Goal: Task Accomplishment & Management: Complete application form

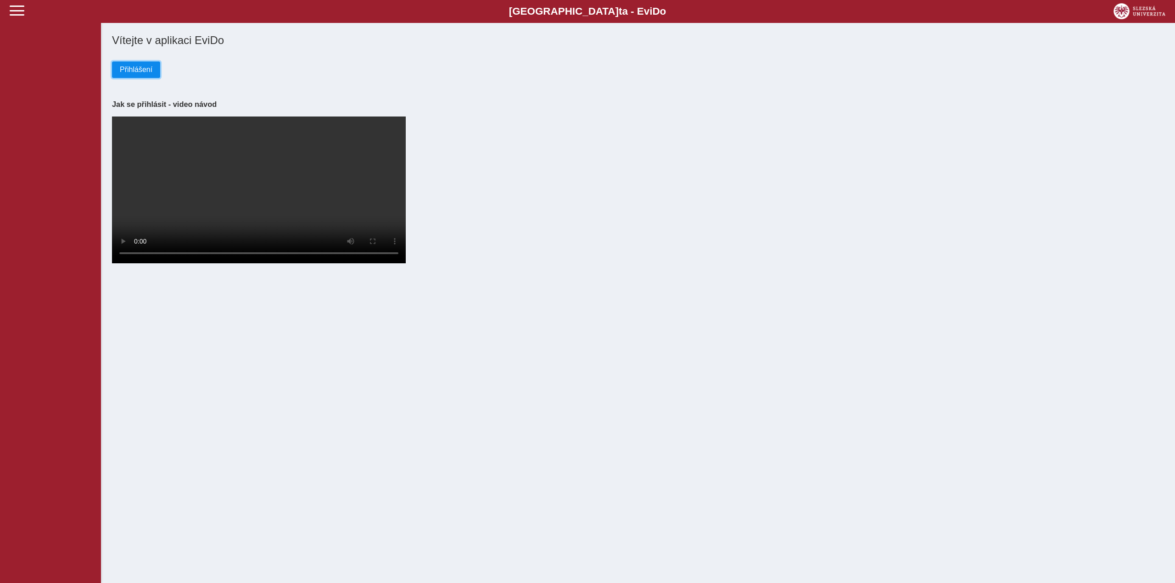
click at [146, 69] on span "Přihlášení" at bounding box center [136, 70] width 33 height 8
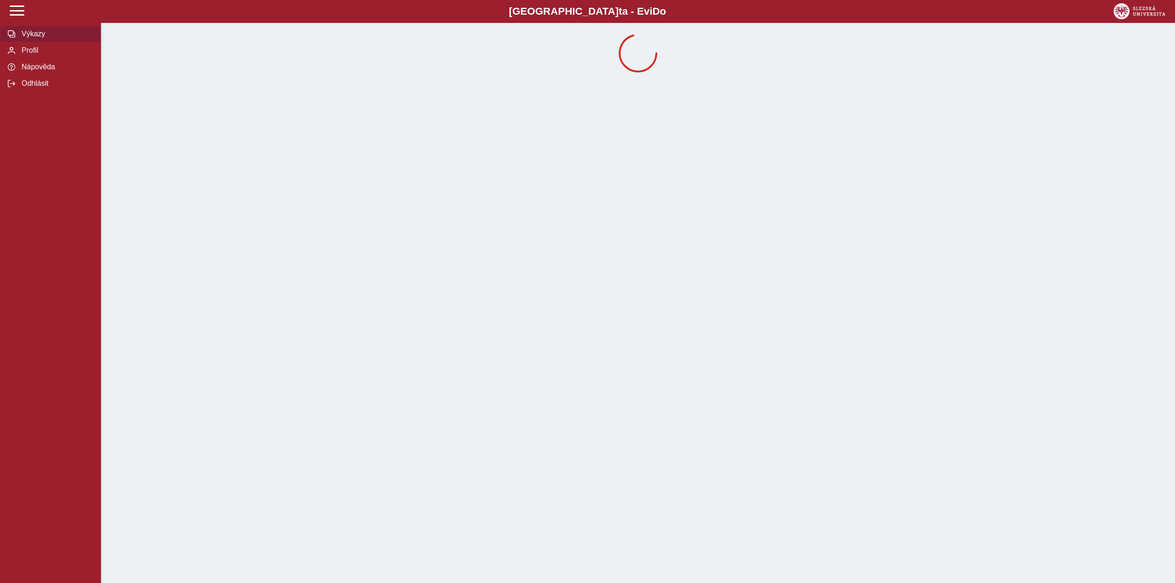
click at [27, 37] on span "Výkazy" at bounding box center [56, 34] width 74 height 8
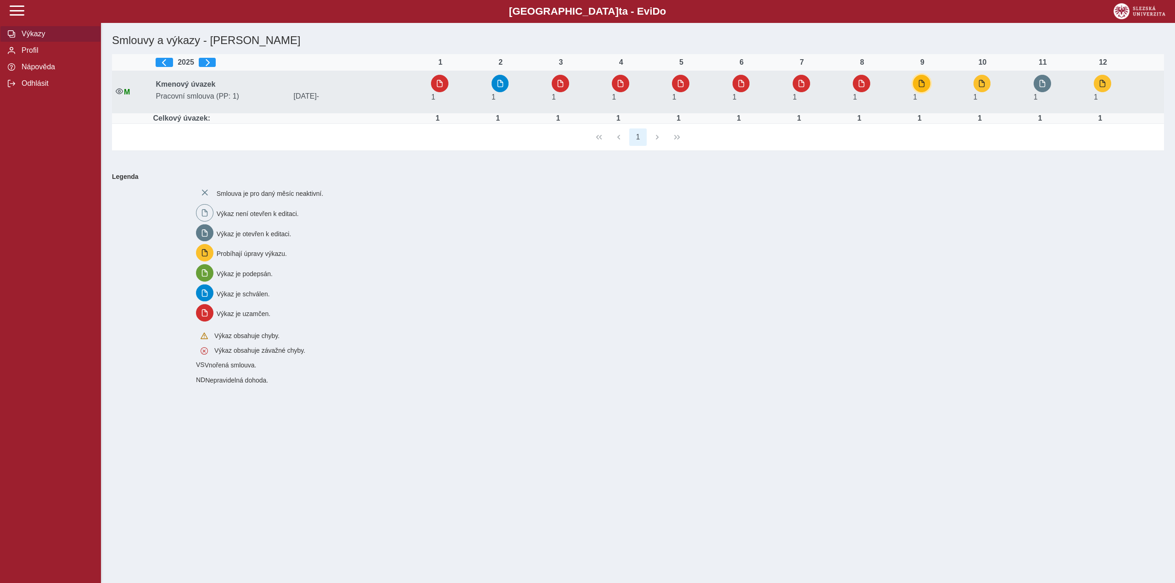
click at [919, 84] on button "button" at bounding box center [921, 83] width 17 height 17
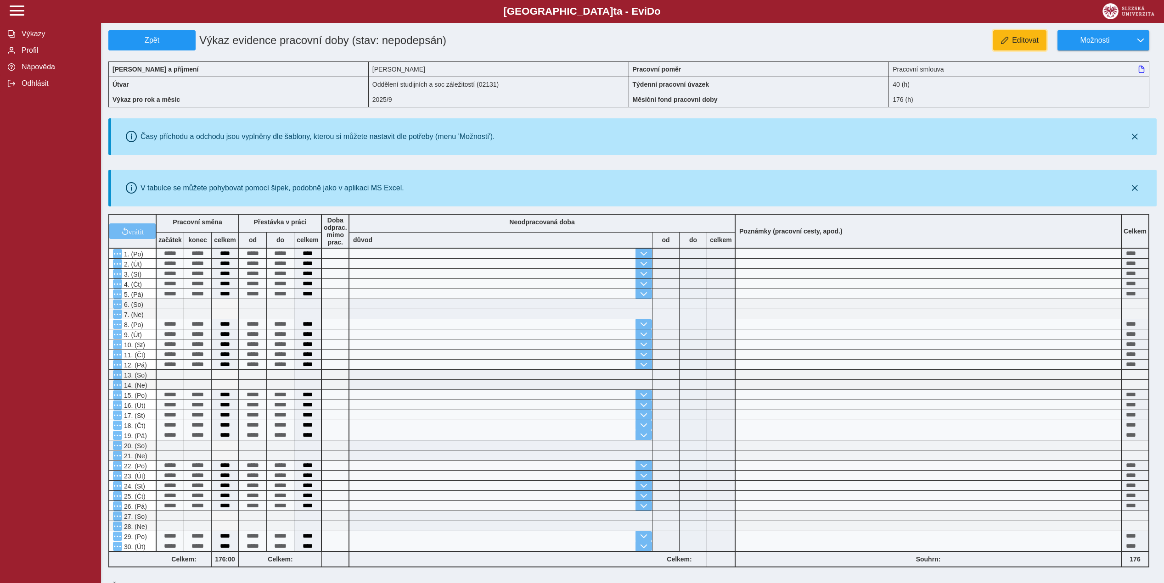
click at [1023, 34] on button "Editovat" at bounding box center [1019, 40] width 53 height 20
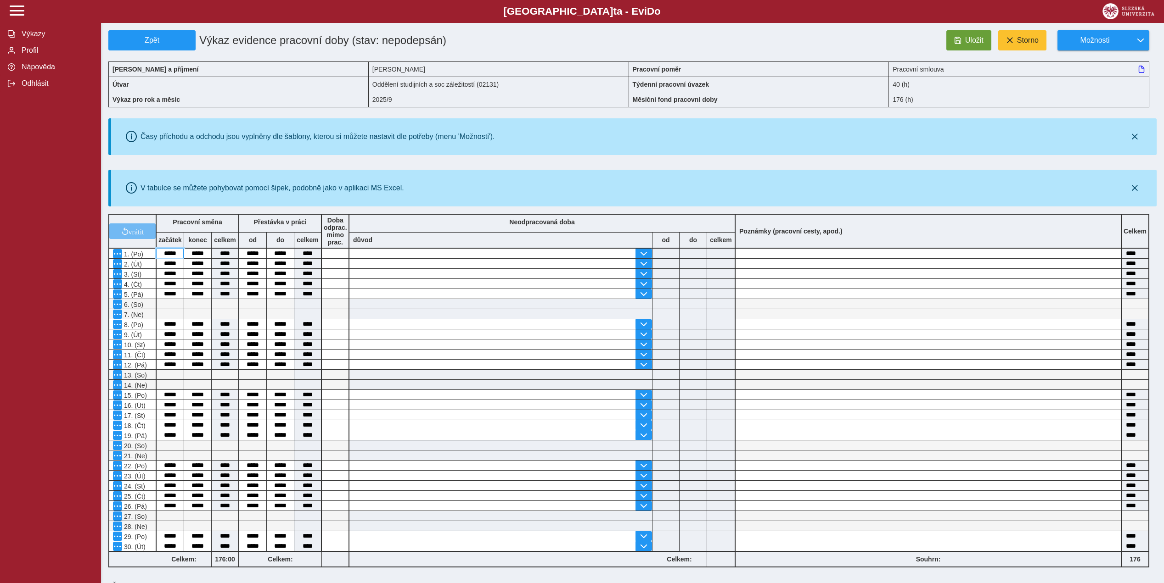
drag, startPoint x: 159, startPoint y: 253, endPoint x: 184, endPoint y: 253, distance: 24.3
click at [184, 253] on div "*****" at bounding box center [171, 254] width 28 height 10
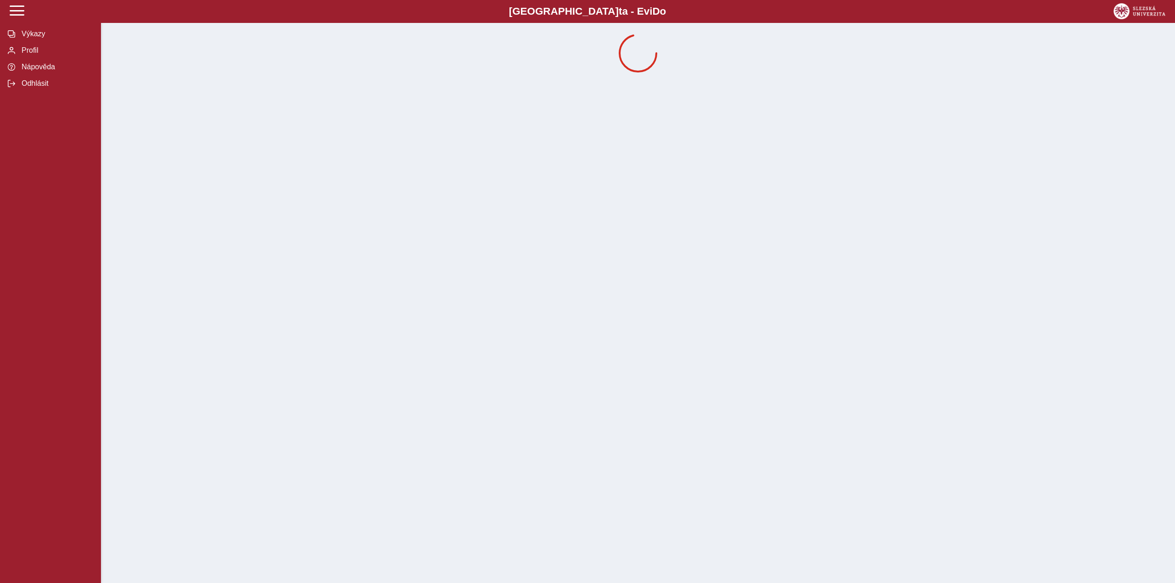
drag, startPoint x: 207, startPoint y: 251, endPoint x: 188, endPoint y: 253, distance: 18.5
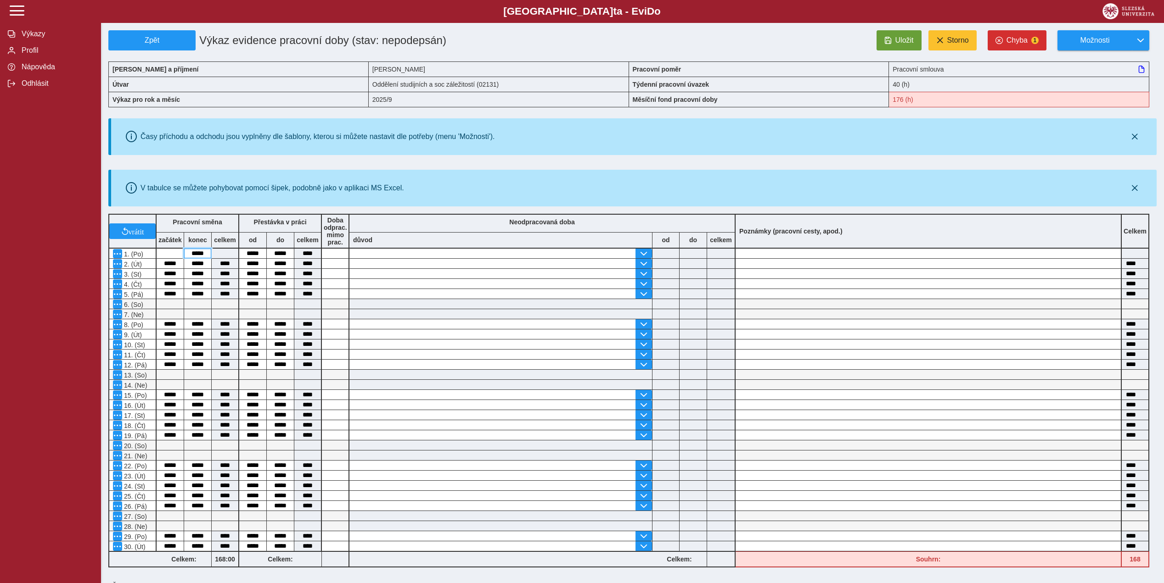
drag, startPoint x: 207, startPoint y: 252, endPoint x: 181, endPoint y: 248, distance: 26.0
click at [181, 248] on div "vrátit Pracovní směna začátek konec celkem Přestávka v práci od do celkem Doba …" at bounding box center [629, 390] width 1048 height 361
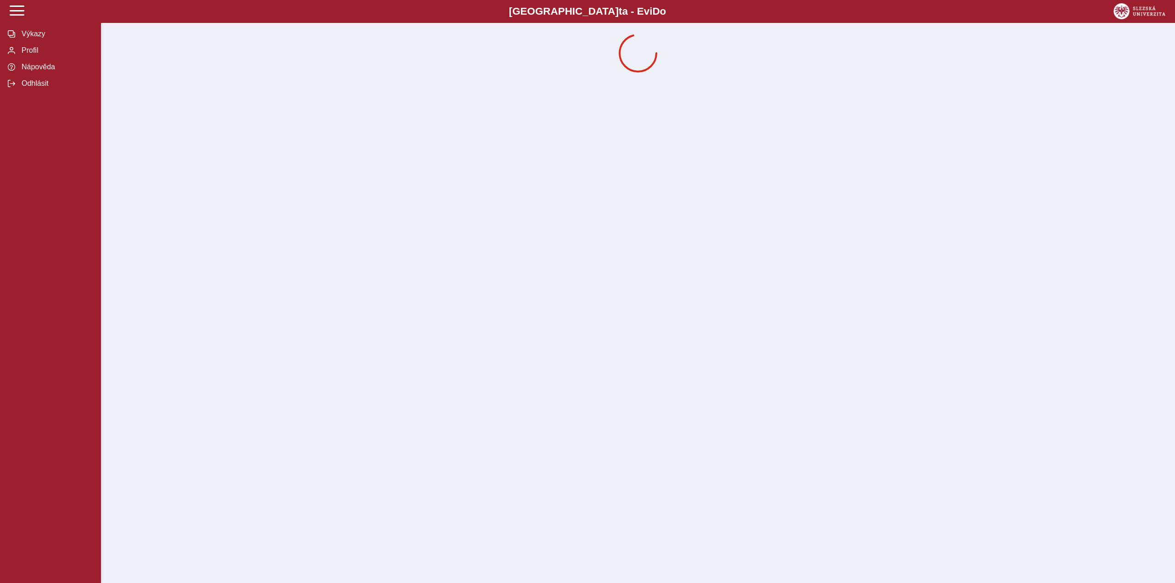
drag, startPoint x: 264, startPoint y: 251, endPoint x: 240, endPoint y: 252, distance: 24.8
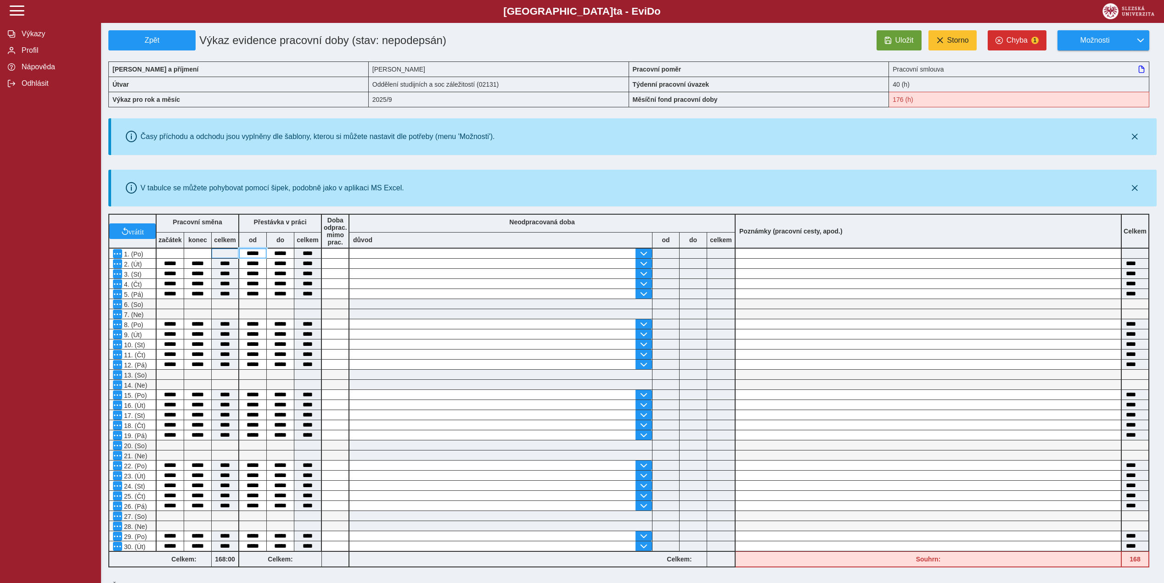
drag, startPoint x: 258, startPoint y: 255, endPoint x: 233, endPoint y: 254, distance: 25.3
click at [233, 254] on div "vrátit Pracovní směna začátek konec celkem Přestávka v práci od do celkem Doba …" at bounding box center [629, 390] width 1048 height 361
click at [331, 256] on input at bounding box center [335, 254] width 27 height 10
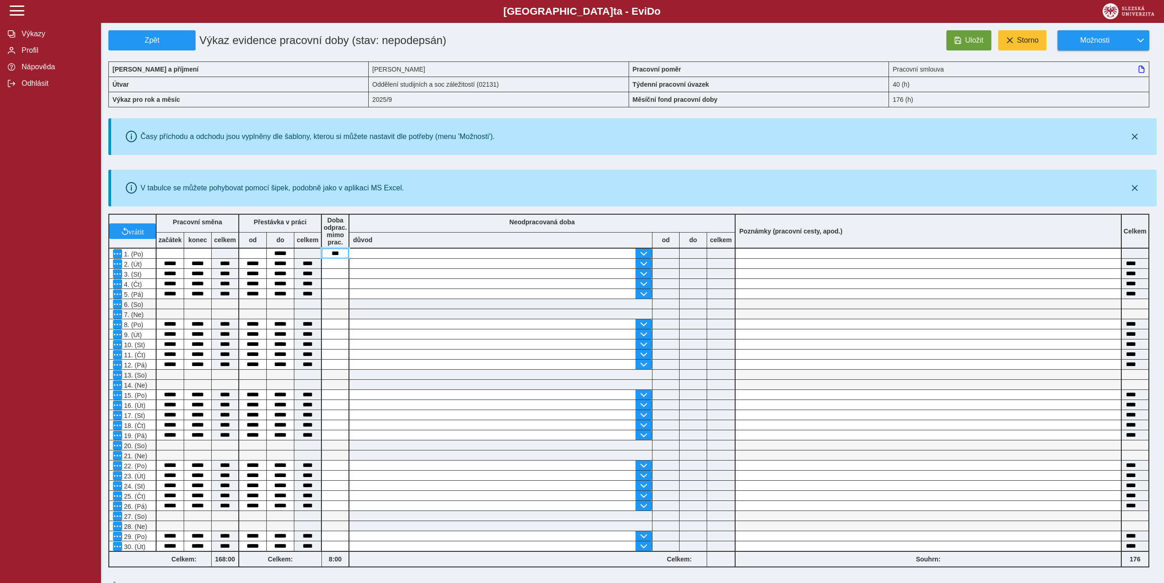
type input "****"
click at [756, 254] on input at bounding box center [927, 254] width 385 height 10
type input "**********"
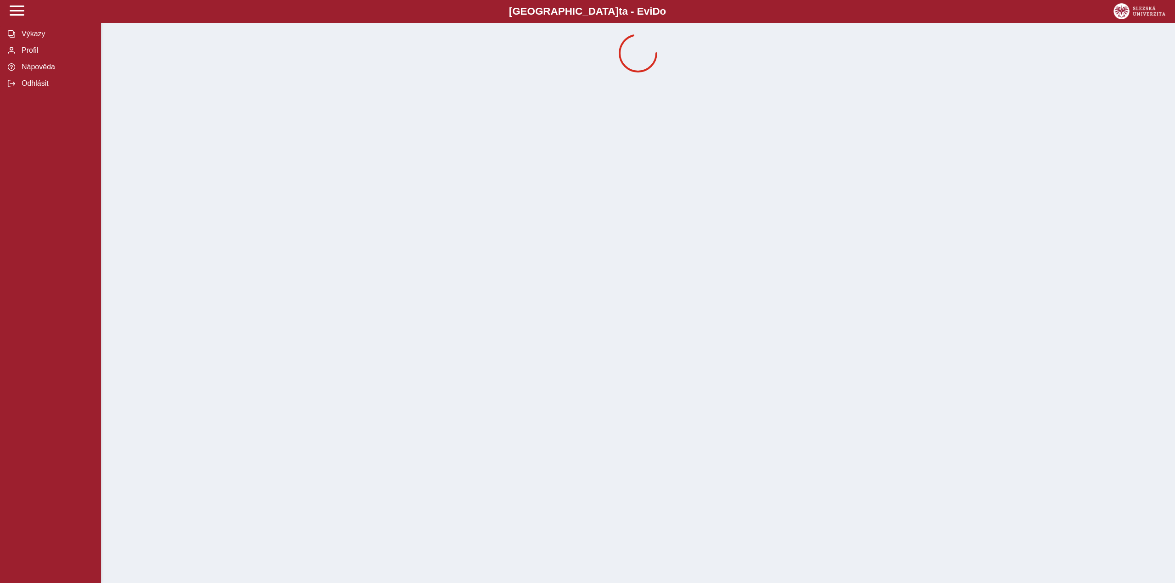
drag, startPoint x: 291, startPoint y: 250, endPoint x: 269, endPoint y: 254, distance: 22.3
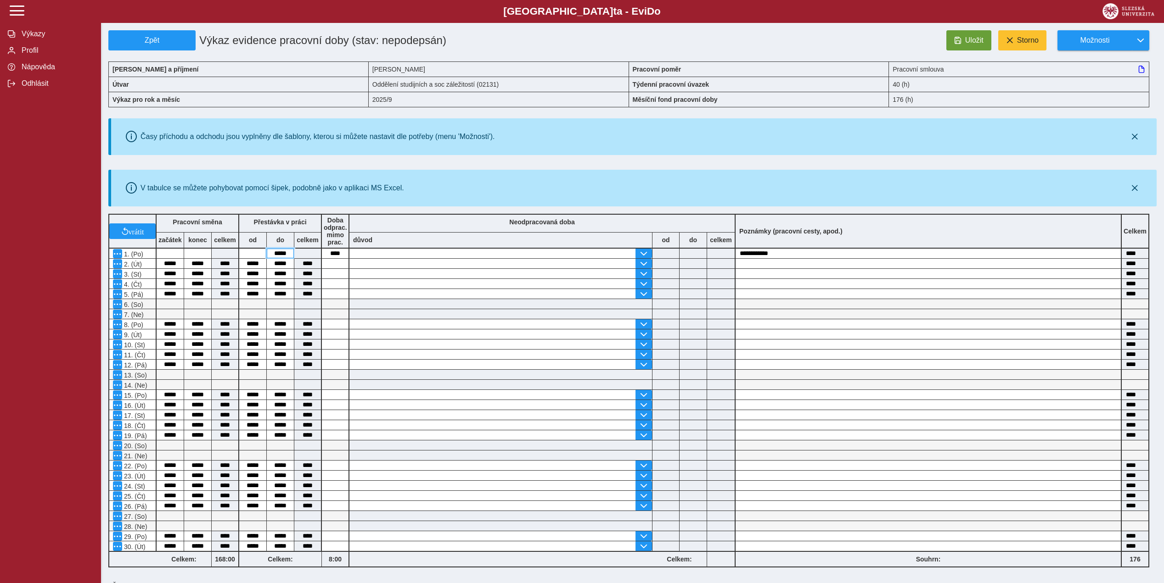
click at [290, 254] on input "*****" at bounding box center [280, 254] width 27 height 10
type input "*"
click at [27, 39] on button "Výkazy" at bounding box center [50, 34] width 101 height 17
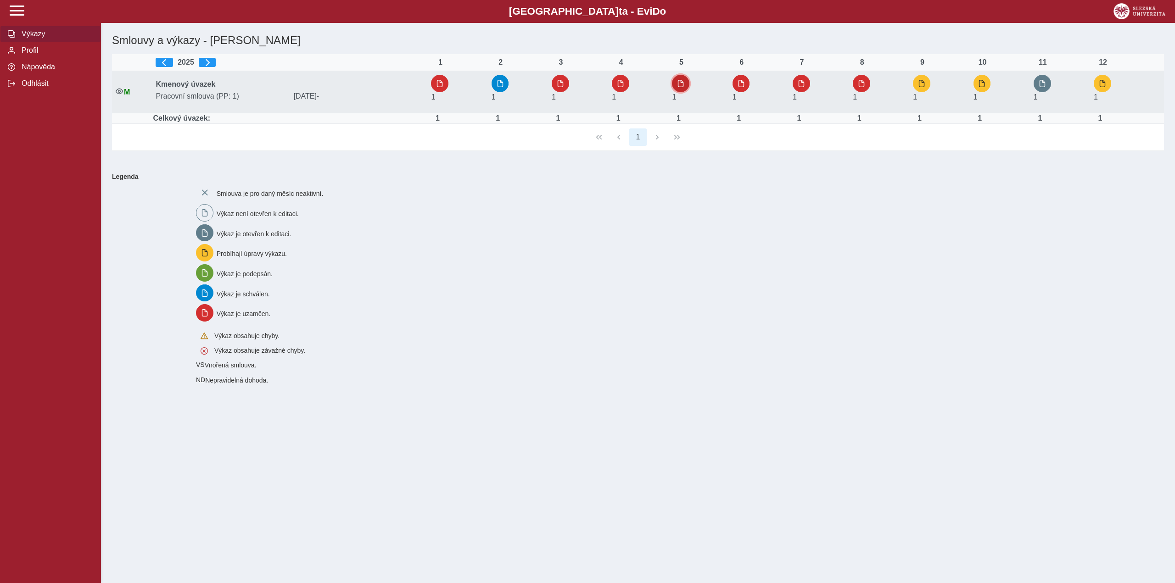
click at [684, 84] on span "button" at bounding box center [680, 83] width 7 height 7
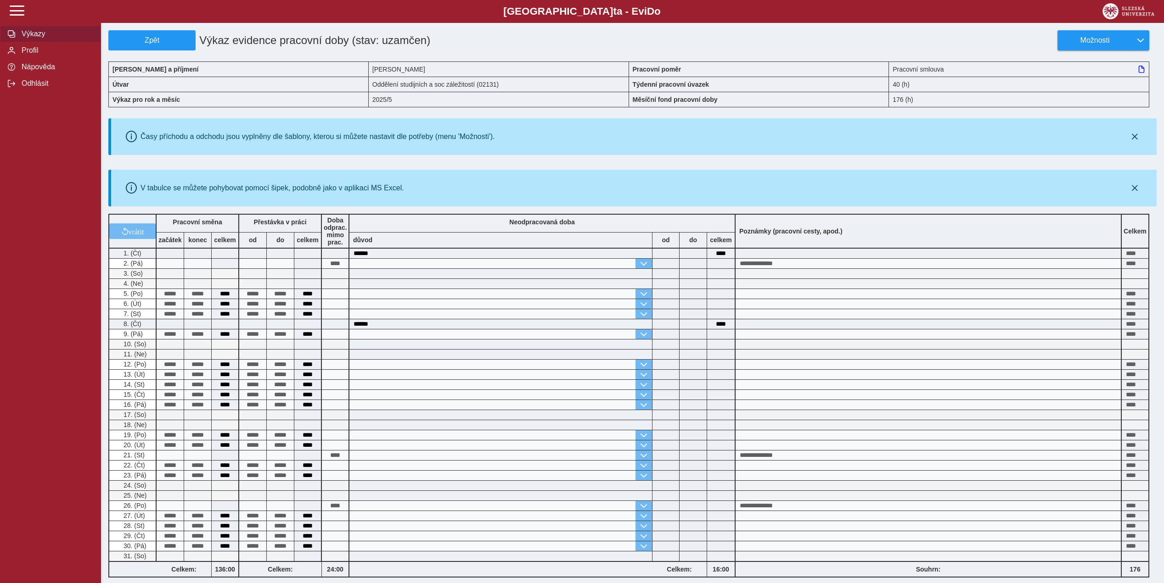
click at [39, 36] on span "Výkazy" at bounding box center [56, 34] width 74 height 8
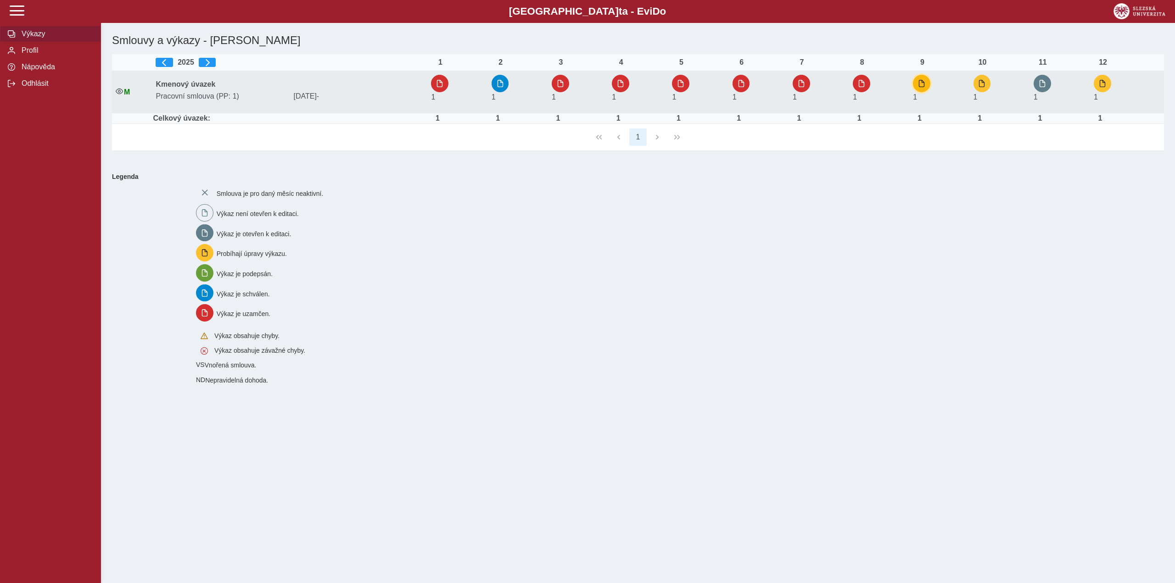
click at [930, 86] on button "button" at bounding box center [921, 83] width 17 height 17
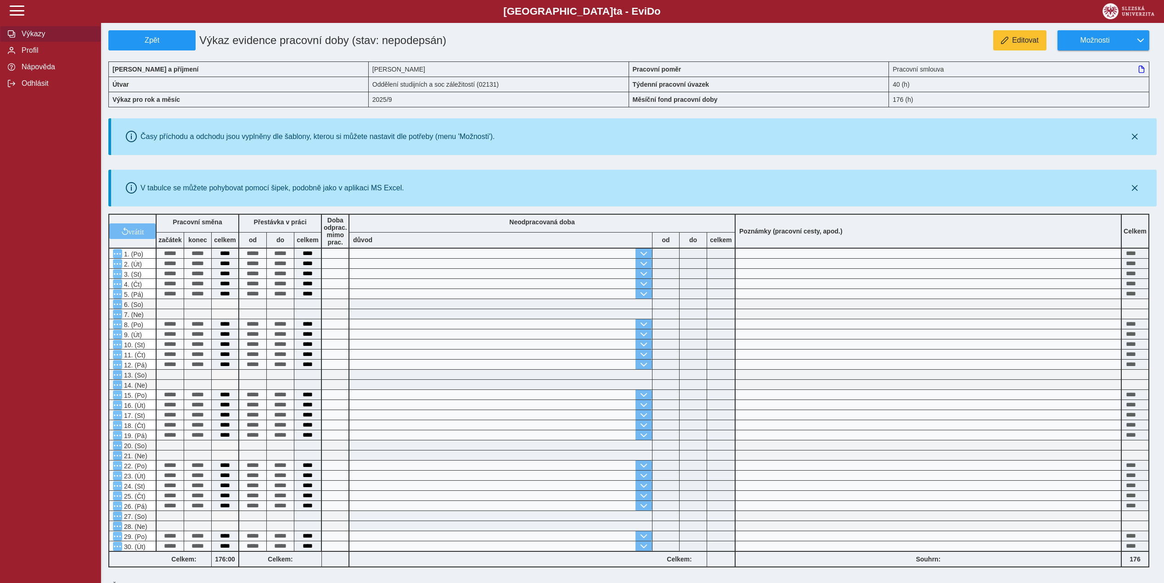
click at [34, 36] on span "Výkazy" at bounding box center [56, 34] width 74 height 8
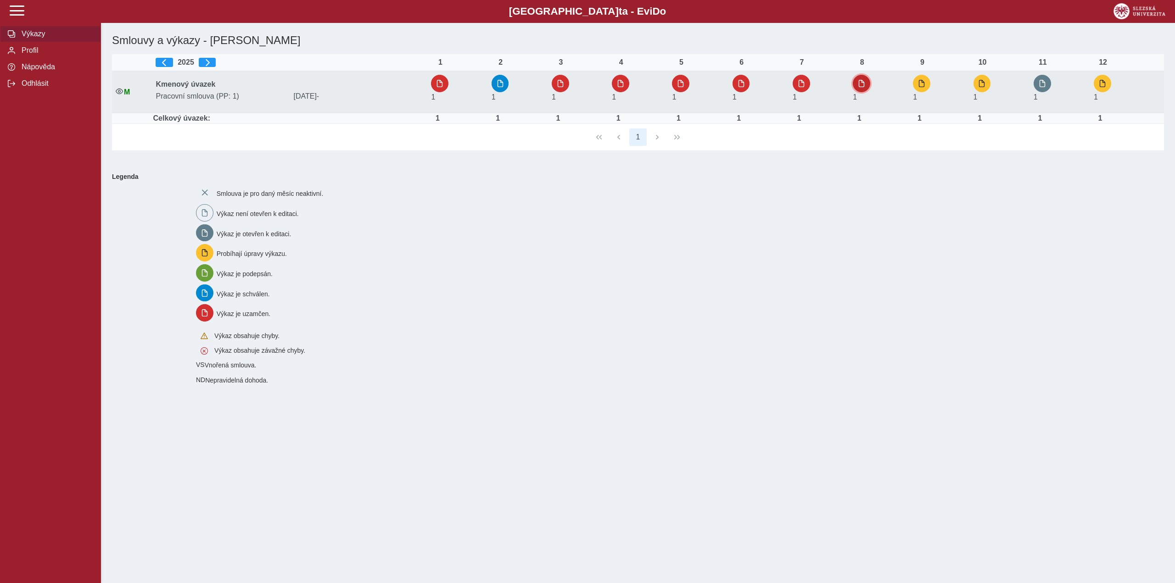
click at [868, 88] on button "button" at bounding box center [861, 83] width 17 height 17
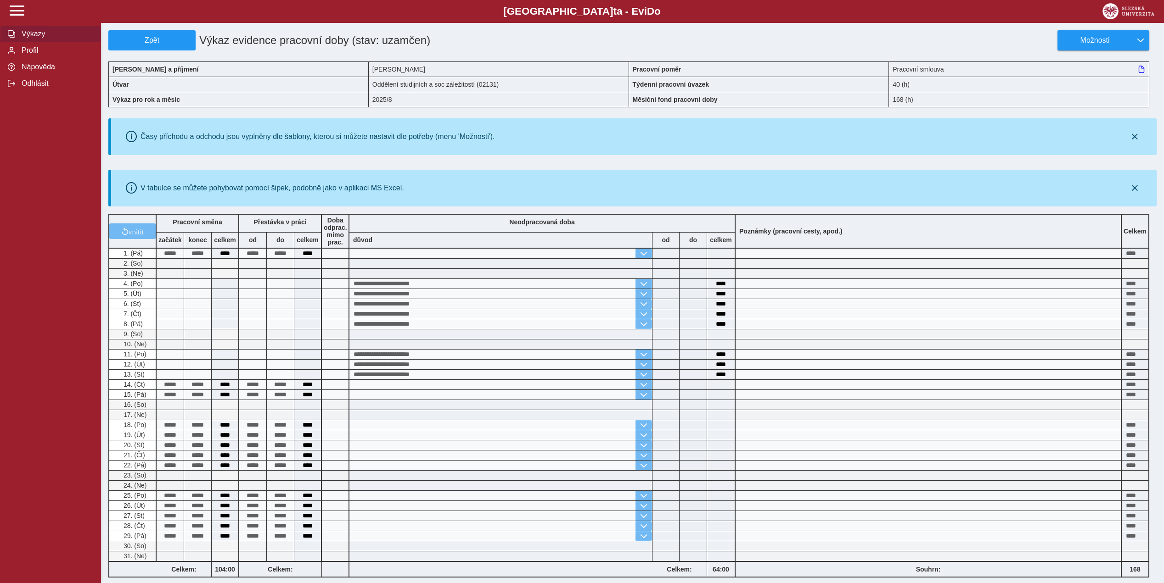
click at [39, 34] on span "Výkazy" at bounding box center [56, 34] width 74 height 8
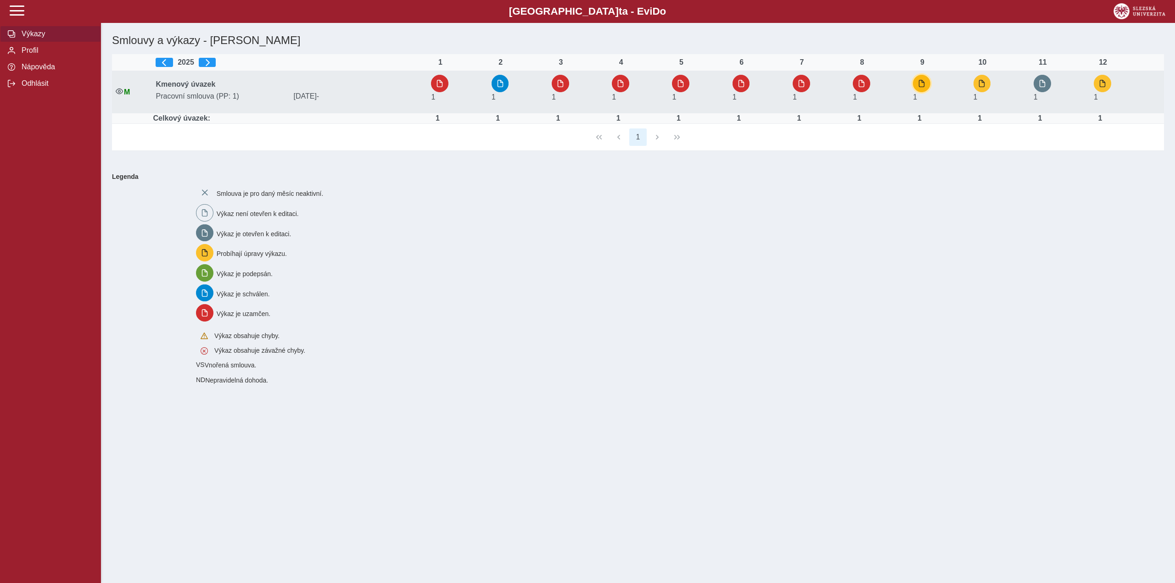
click at [921, 82] on span "button" at bounding box center [921, 83] width 7 height 7
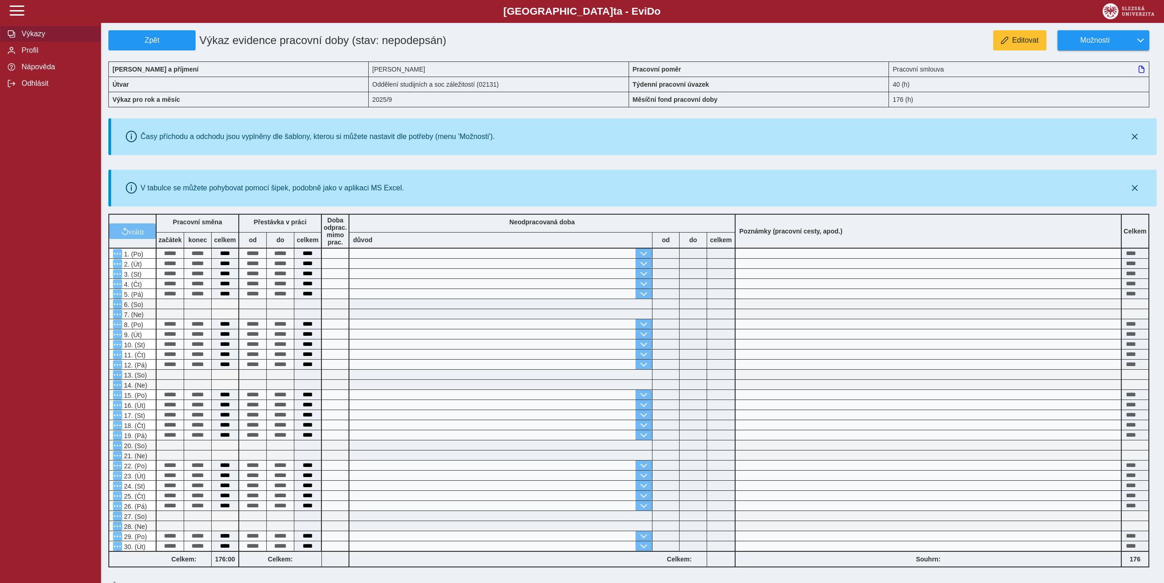
click at [25, 34] on span "Výkazy" at bounding box center [56, 34] width 74 height 8
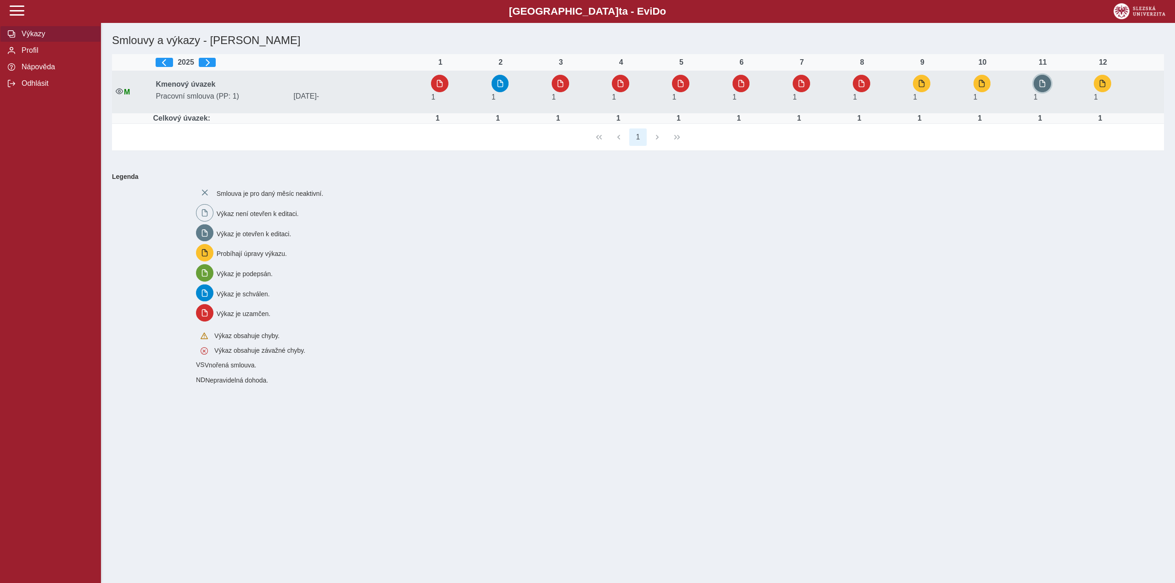
click at [1041, 87] on span "button" at bounding box center [1042, 83] width 7 height 7
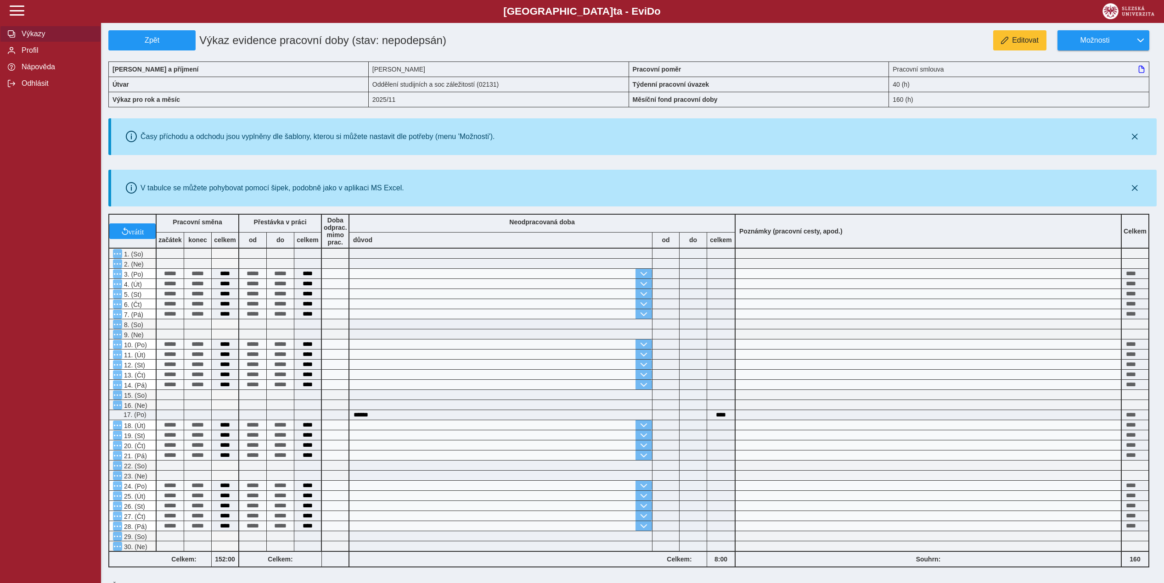
click at [34, 35] on span "Výkazy" at bounding box center [56, 34] width 74 height 8
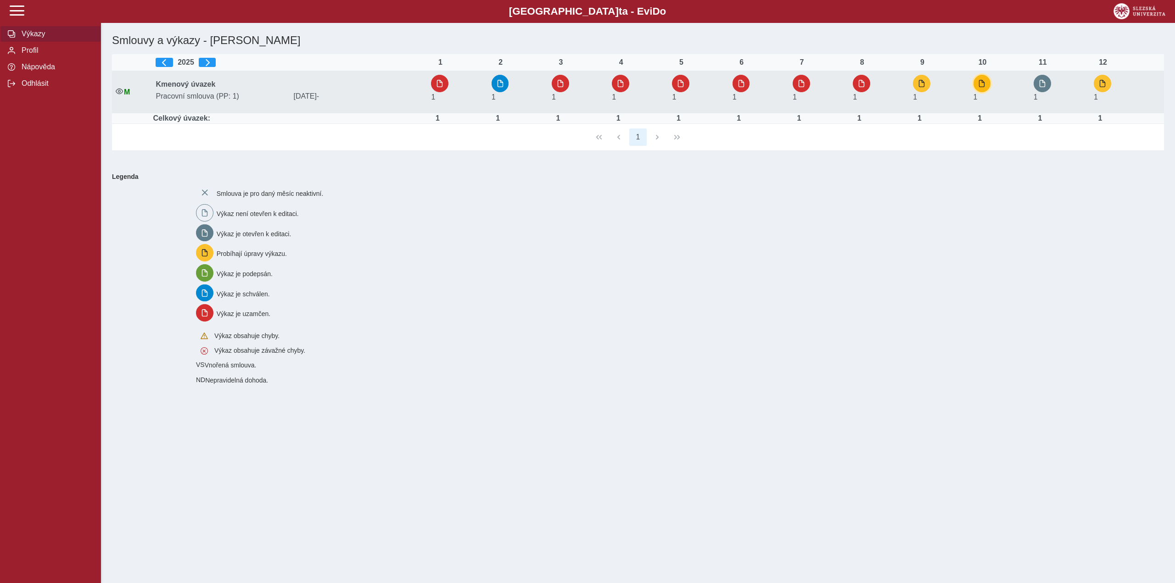
click at [988, 81] on button "button" at bounding box center [982, 83] width 17 height 17
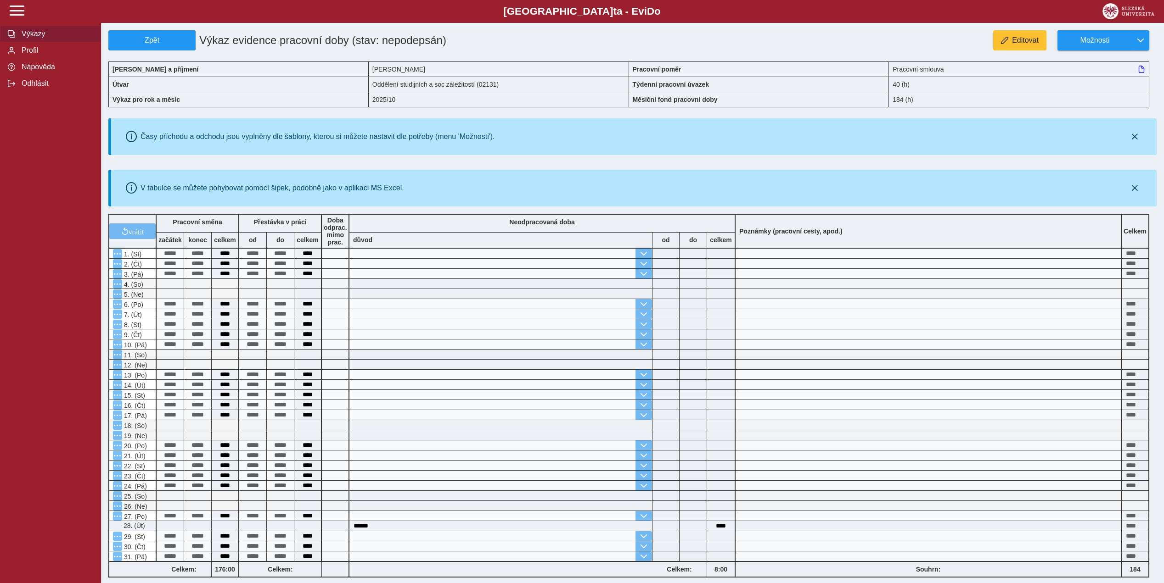
click at [31, 34] on span "Výkazy" at bounding box center [56, 34] width 74 height 8
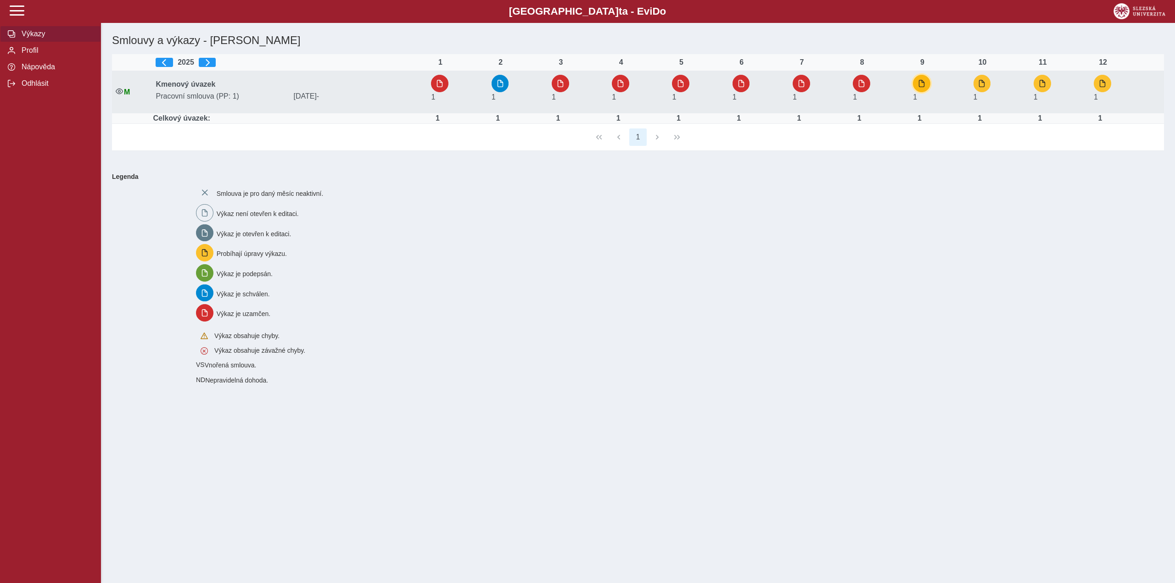
click at [919, 85] on button "button" at bounding box center [921, 83] width 17 height 17
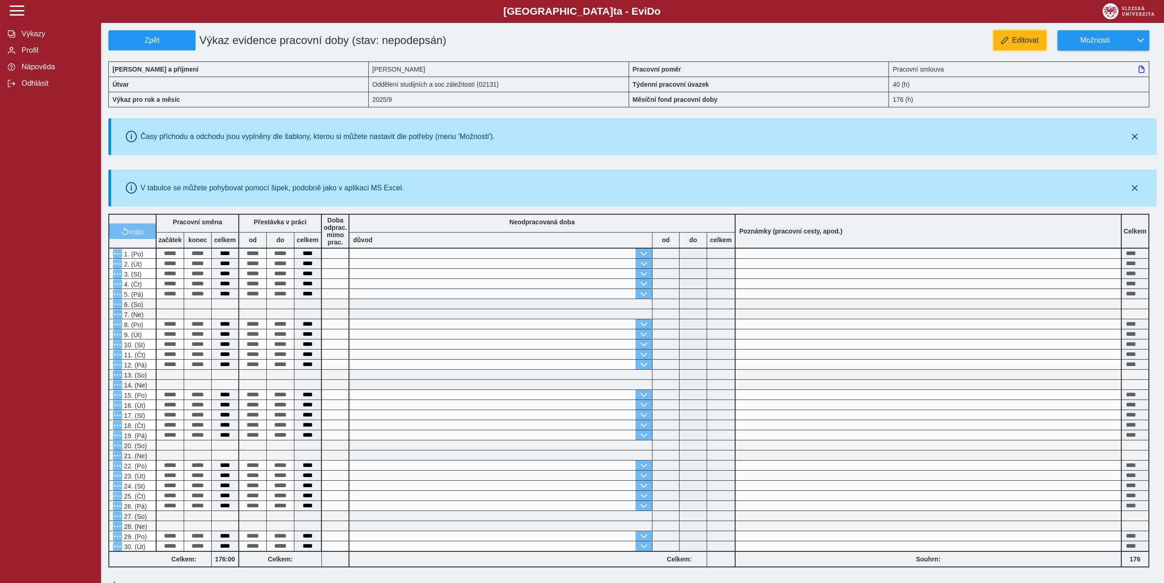
click at [1026, 35] on button "Editovat" at bounding box center [1019, 40] width 53 height 20
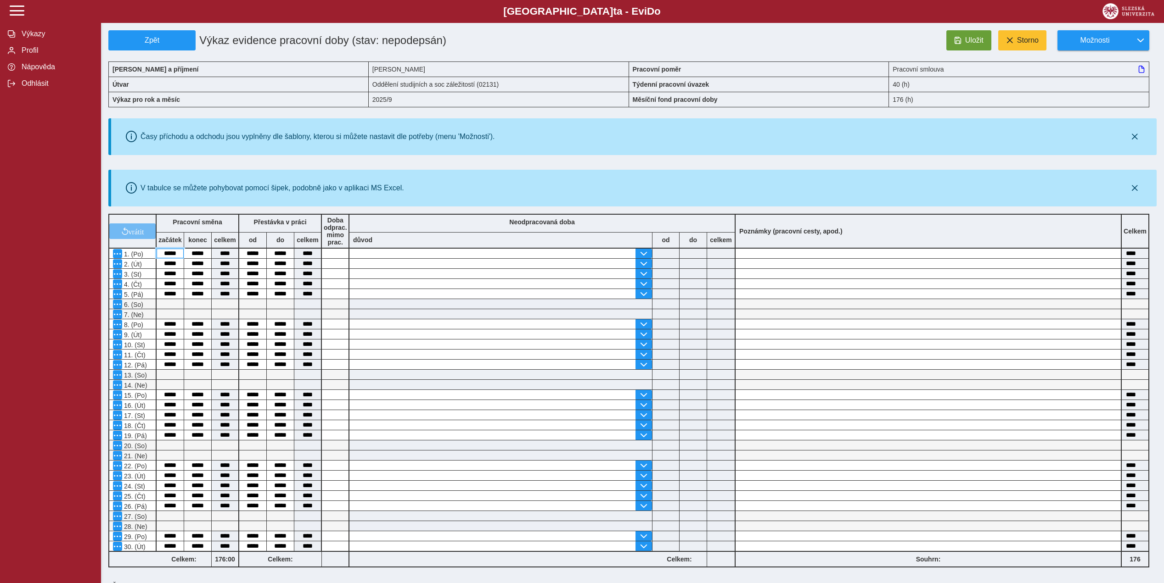
drag, startPoint x: 182, startPoint y: 254, endPoint x: 153, endPoint y: 255, distance: 28.9
click at [153, 255] on div "vrátit Pracovní směna začátek konec celkem Přestávka v práci od do celkem Doba …" at bounding box center [629, 390] width 1048 height 361
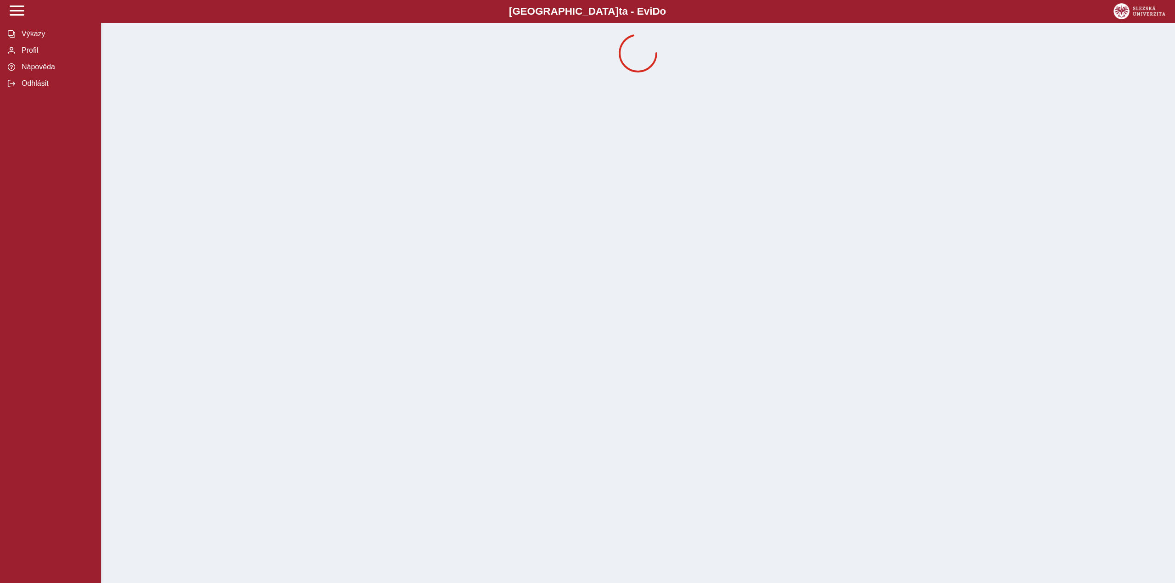
drag, startPoint x: 210, startPoint y: 254, endPoint x: 185, endPoint y: 254, distance: 25.7
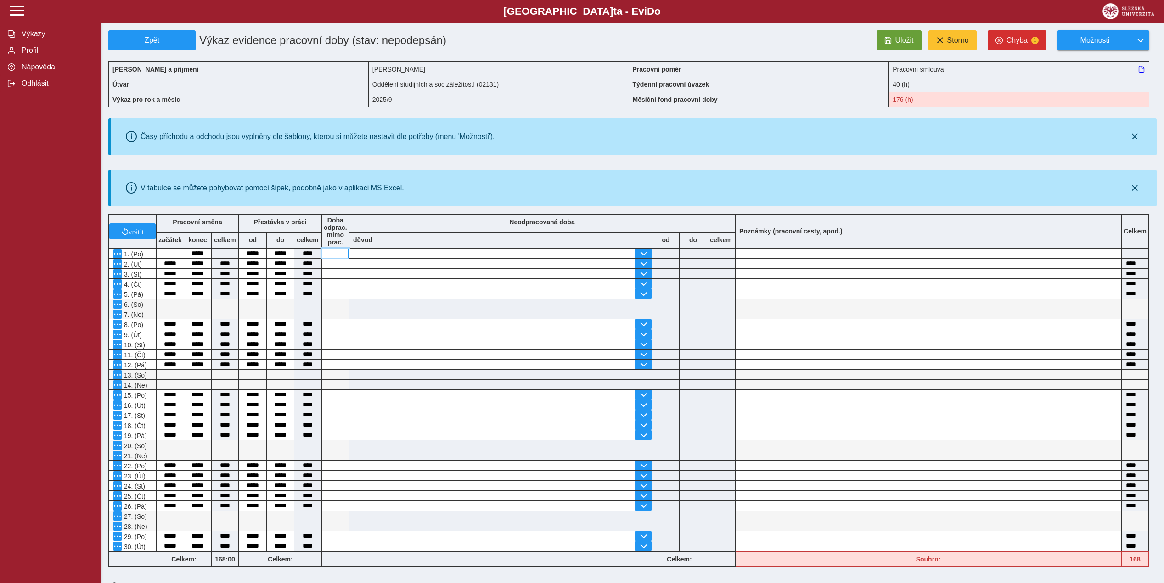
click at [332, 255] on input at bounding box center [335, 254] width 27 height 10
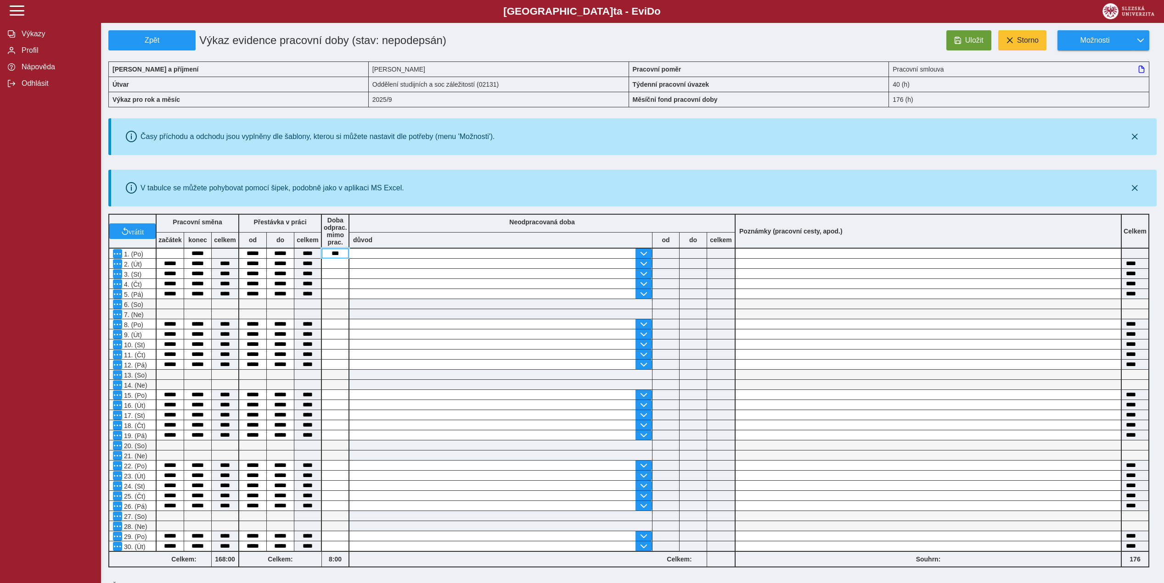
type input "****"
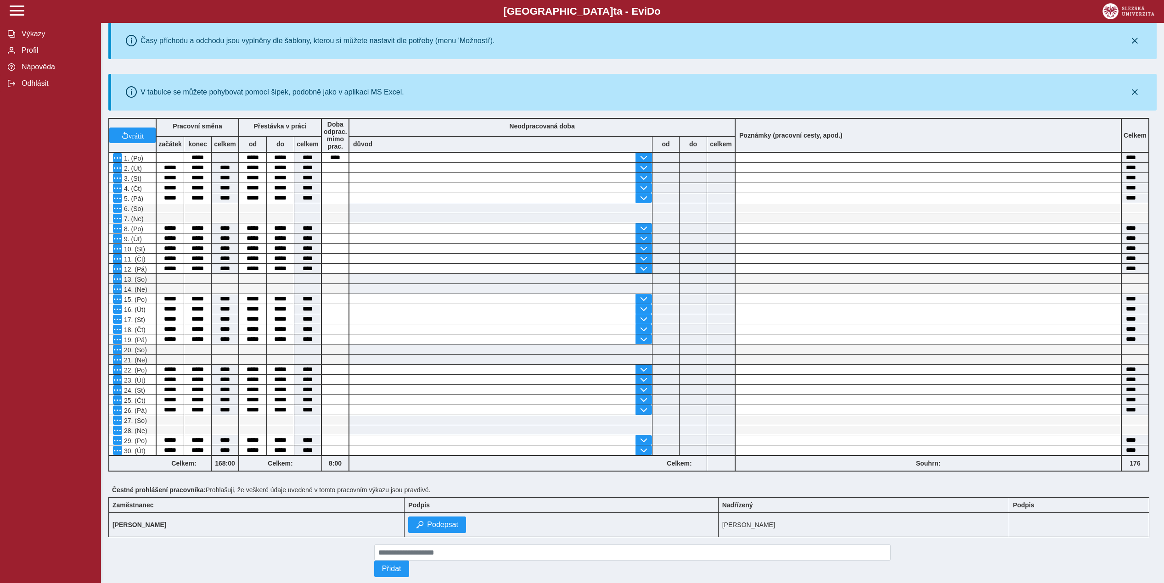
scroll to position [117, 0]
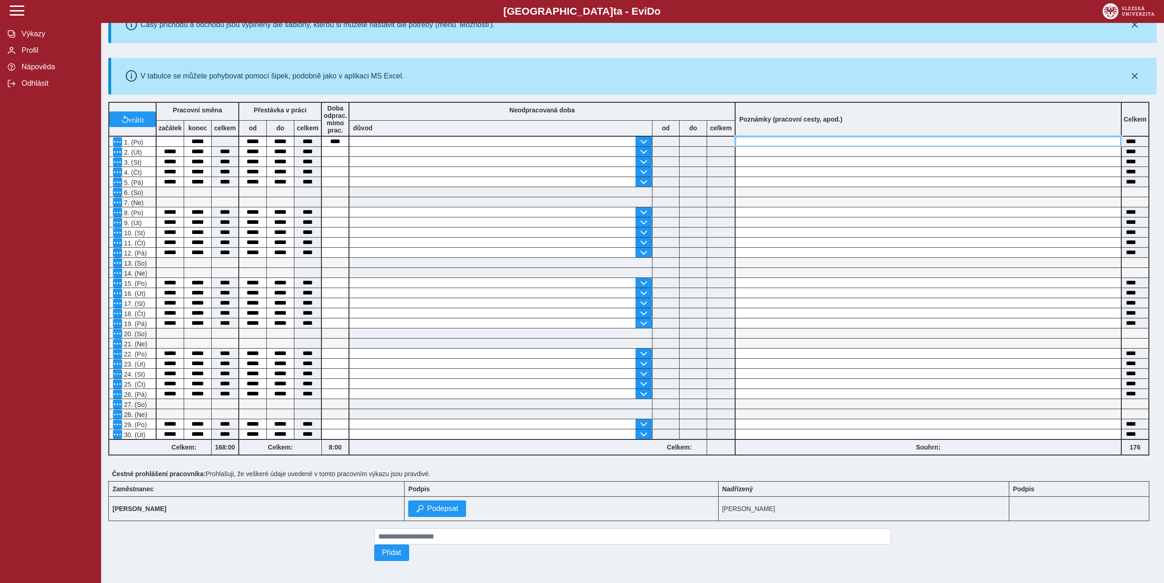
click at [786, 137] on input at bounding box center [927, 142] width 385 height 10
type input "**********"
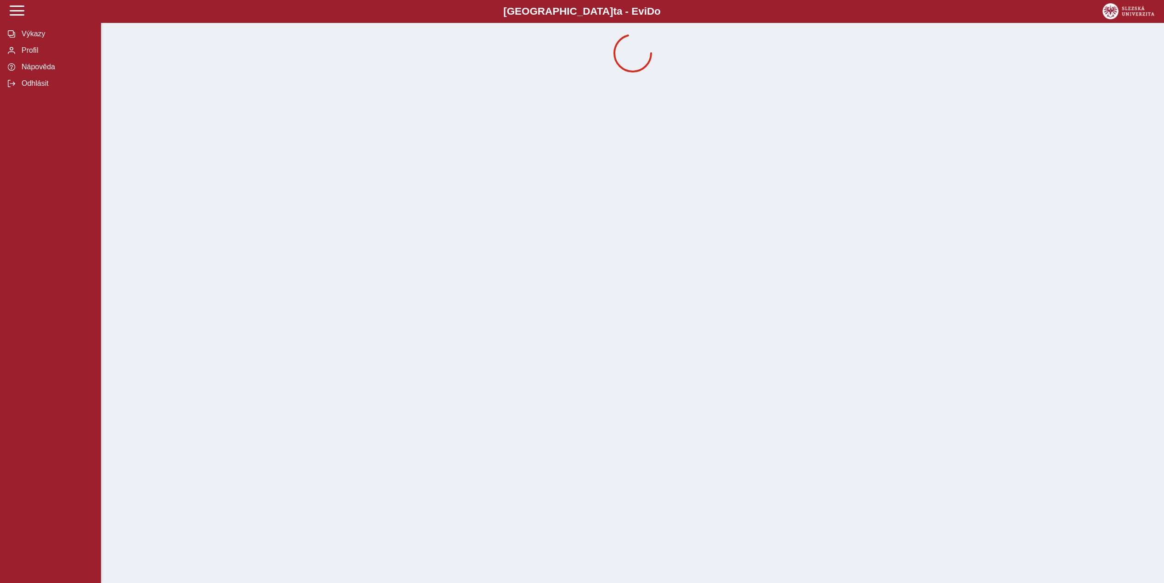
scroll to position [0, 0]
drag, startPoint x: 289, startPoint y: 137, endPoint x: 264, endPoint y: 136, distance: 25.3
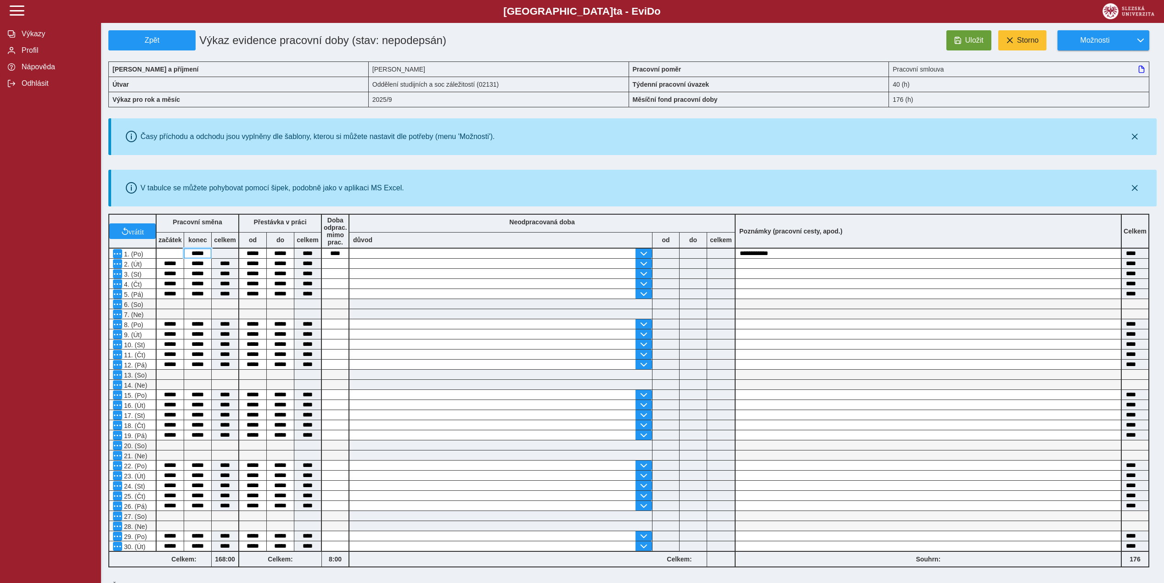
click at [207, 253] on input "*****" at bounding box center [197, 254] width 27 height 10
type input "*"
click at [263, 252] on input "*****" at bounding box center [252, 254] width 27 height 10
type input "*"
click at [290, 252] on input "*****" at bounding box center [280, 254] width 27 height 10
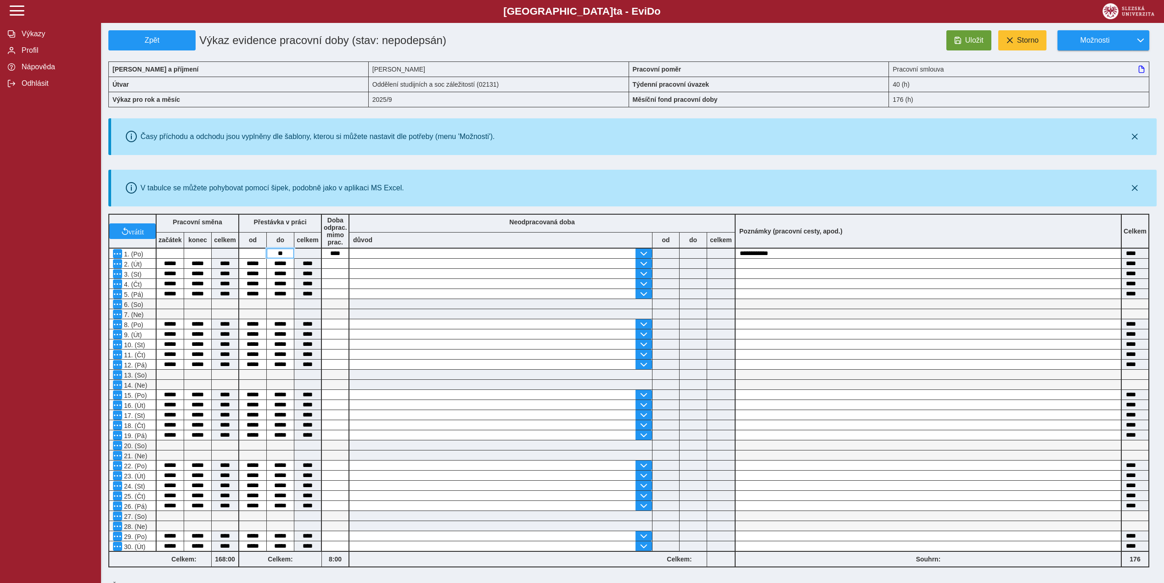
type input "*"
click at [967, 35] on button "Uložit" at bounding box center [968, 40] width 45 height 20
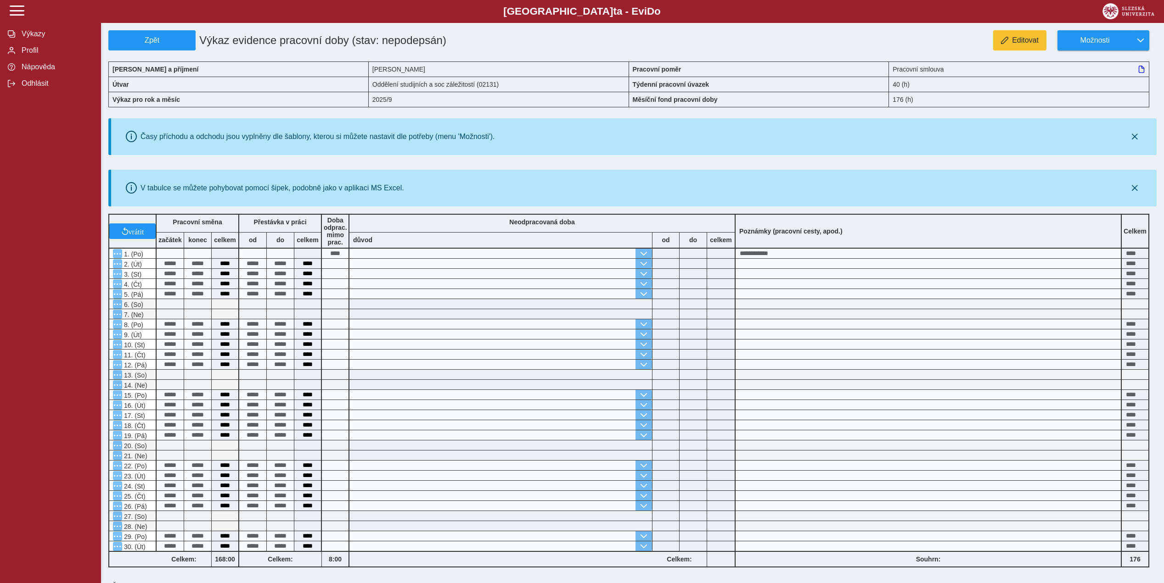
scroll to position [117, 0]
